Goal: Entertainment & Leisure: Consume media (video, audio)

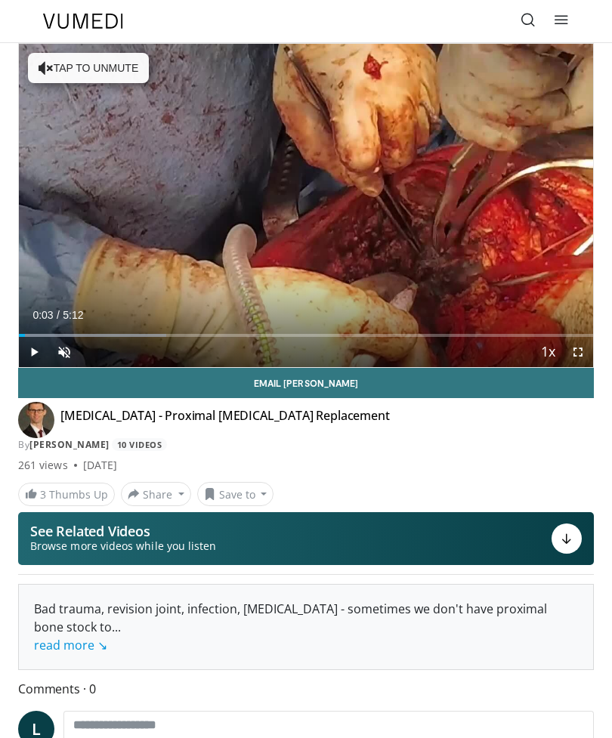
click at [55, 335] on div "Progress Bar" at bounding box center [92, 335] width 147 height 3
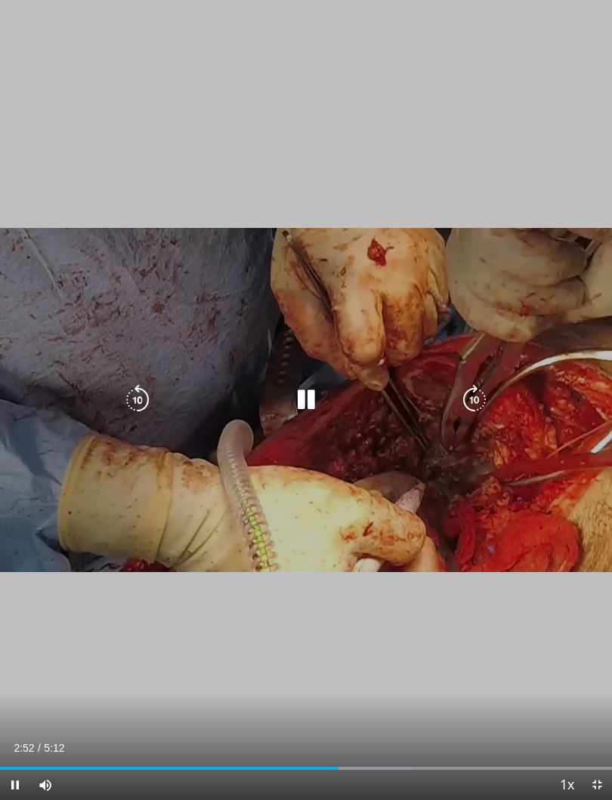
click at [319, 737] on div "Progress Bar" at bounding box center [169, 768] width 338 height 3
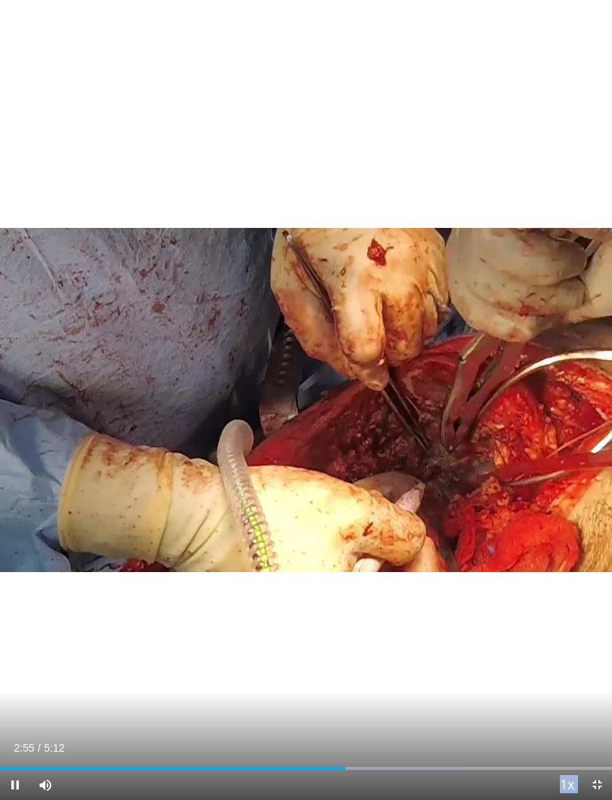
click at [433, 737] on div "Progress Bar" at bounding box center [360, 768] width 211 height 3
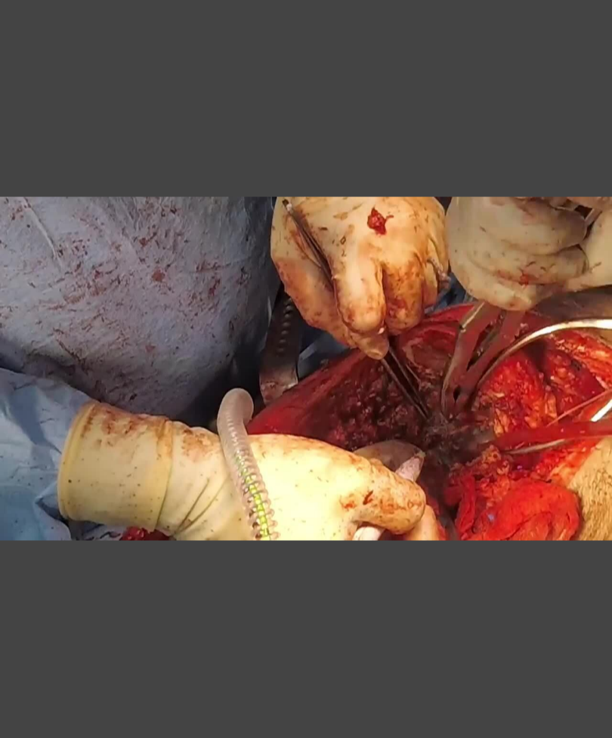
scroll to position [426, 0]
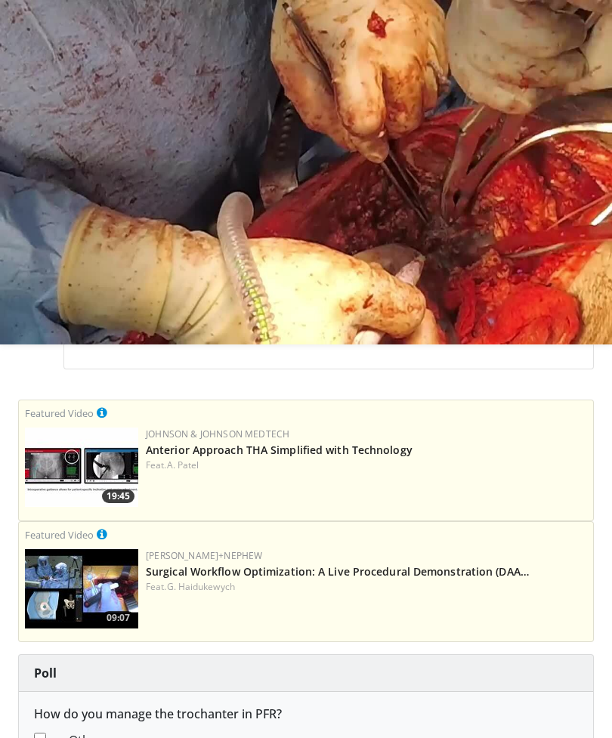
click at [199, 457] on link "Anterior Approach THA Simplified with Technology" at bounding box center [279, 449] width 267 height 14
